Goal: Navigation & Orientation: Find specific page/section

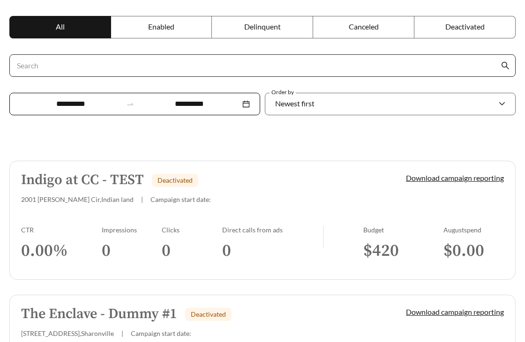
scroll to position [183, 0]
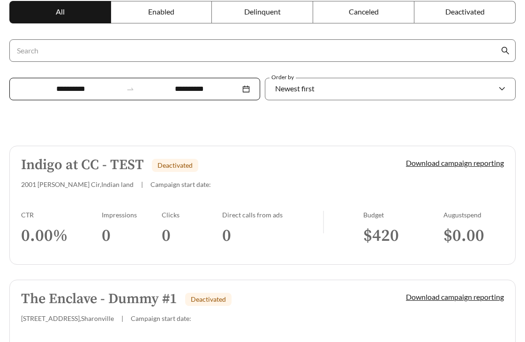
click at [114, 163] on h5 "Indigo at CC - TEST" at bounding box center [82, 164] width 123 height 15
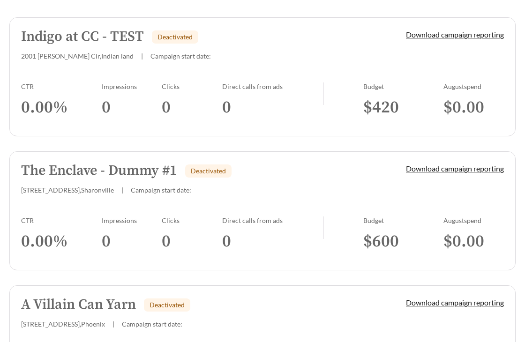
scroll to position [318, 0]
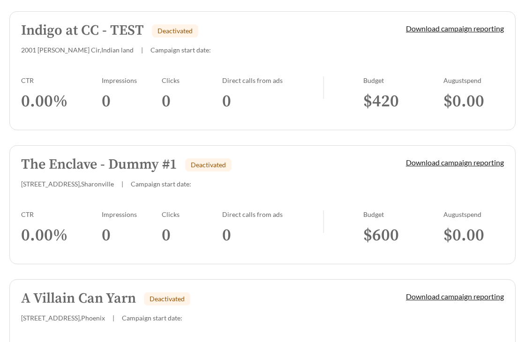
click at [140, 192] on link "The Enclave - Dummy #1 Deactivated [STREET_ADDRESS] | Campaign start date: Down…" at bounding box center [262, 204] width 506 height 119
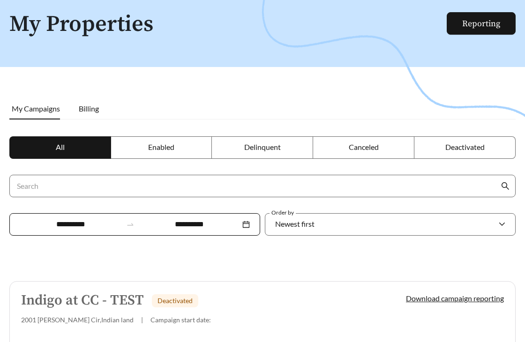
scroll to position [22, 0]
